Goal: Check status: Check status

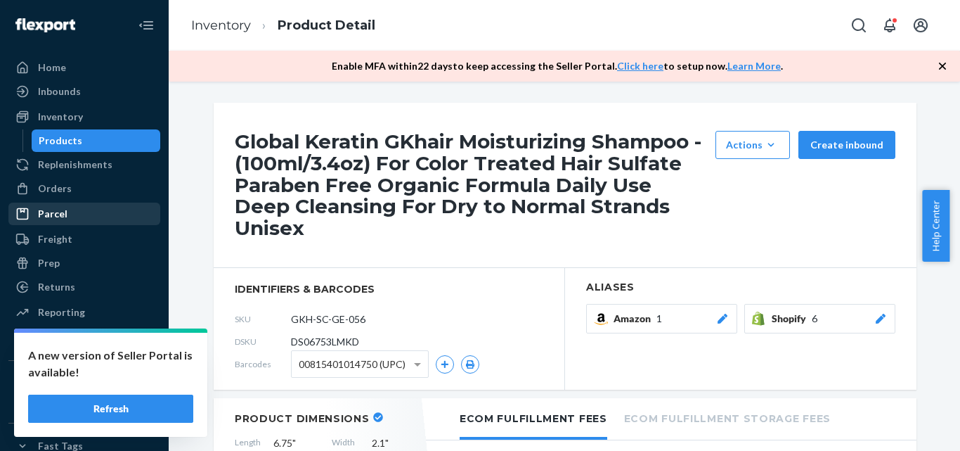
scroll to position [1547, 0]
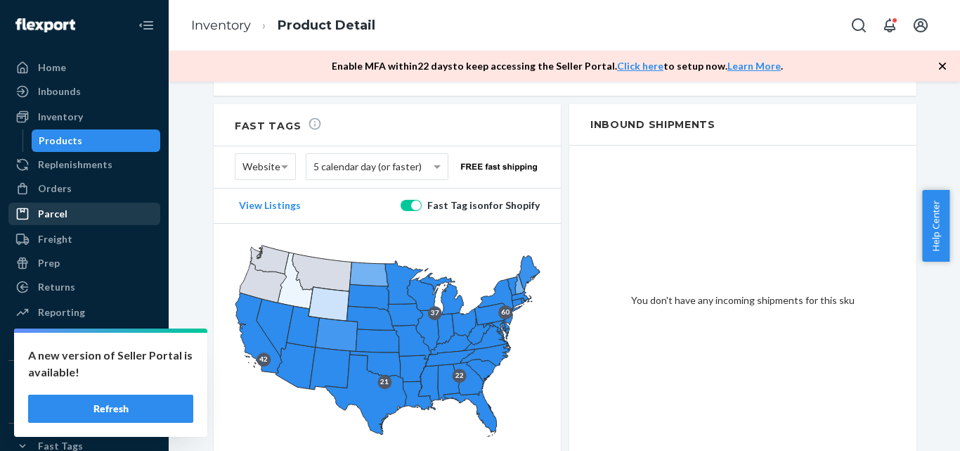
click at [87, 205] on div "Parcel" at bounding box center [84, 214] width 149 height 20
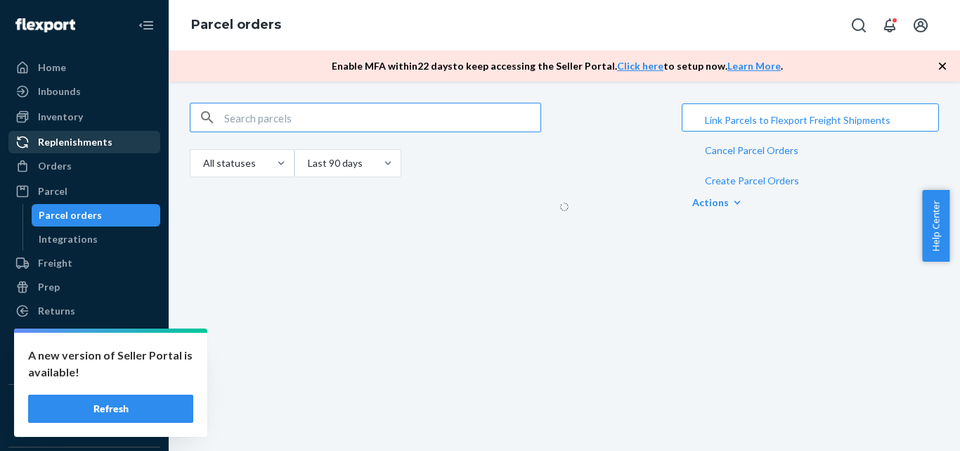
click at [98, 150] on div "Replenishments" at bounding box center [84, 142] width 149 height 20
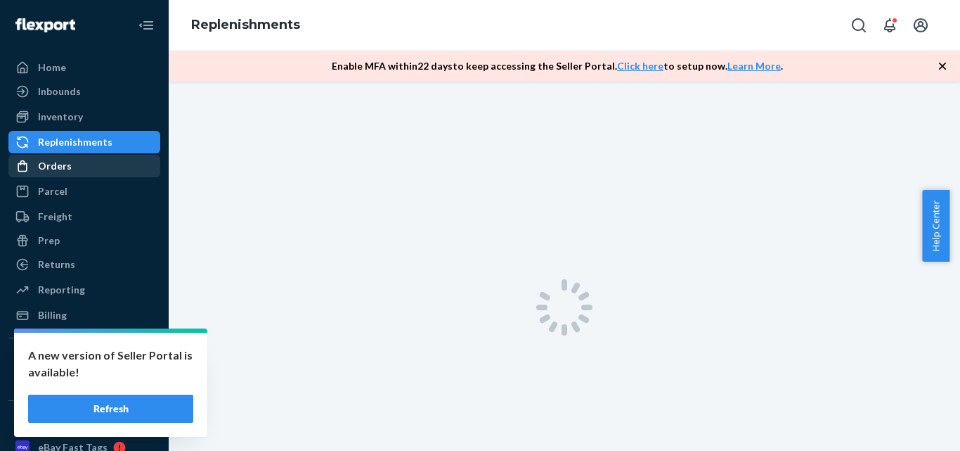
click at [98, 157] on div "Orders" at bounding box center [84, 166] width 149 height 20
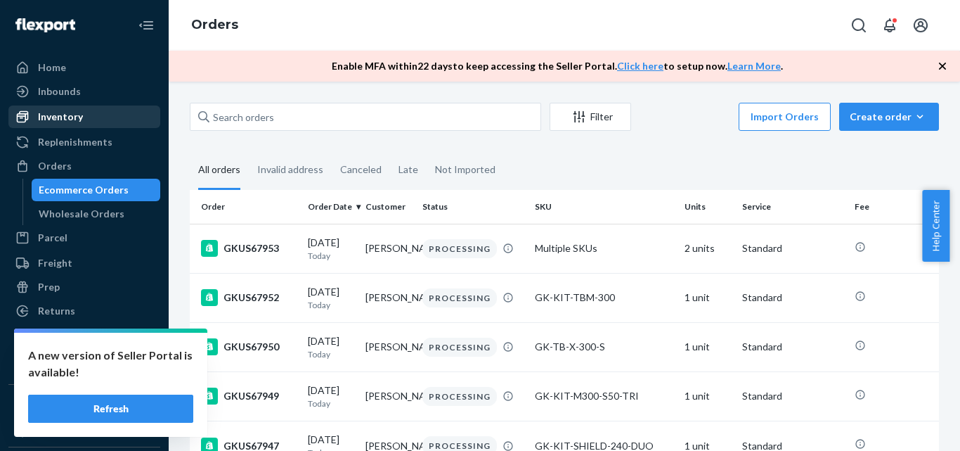
click at [75, 112] on div "Inventory" at bounding box center [60, 117] width 45 height 14
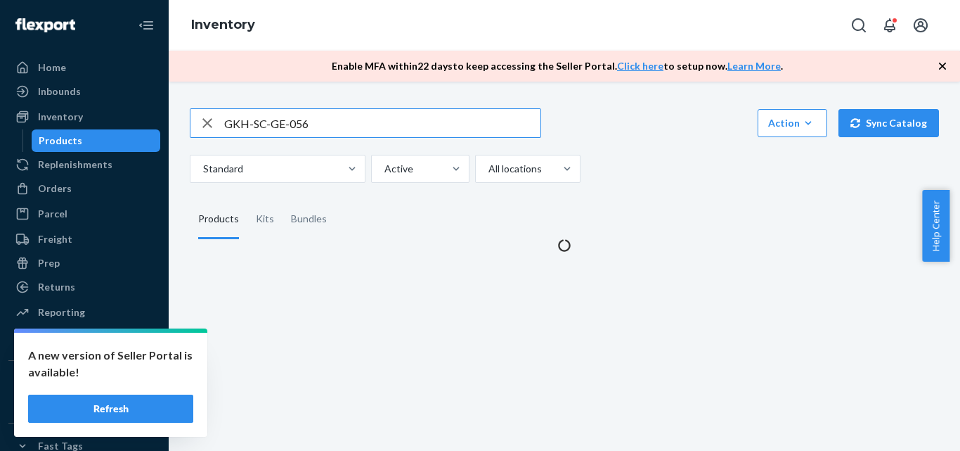
click at [274, 129] on input "GKH-SC-GE-056" at bounding box center [382, 123] width 316 height 28
